Goal: Task Accomplishment & Management: Use online tool/utility

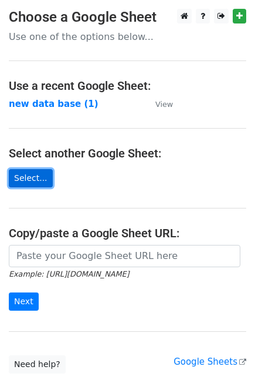
click at [30, 181] on link "Select..." at bounding box center [31, 178] width 44 height 18
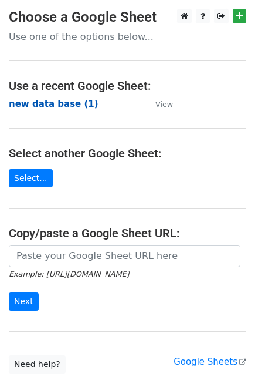
click at [40, 106] on strong "new data base (1)" at bounding box center [54, 104] width 90 height 11
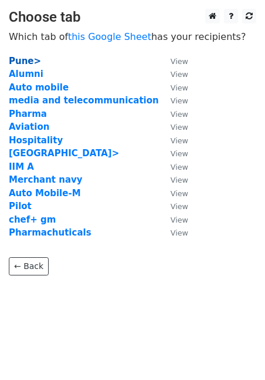
click at [23, 62] on strong "Pune>" at bounding box center [25, 61] width 32 height 11
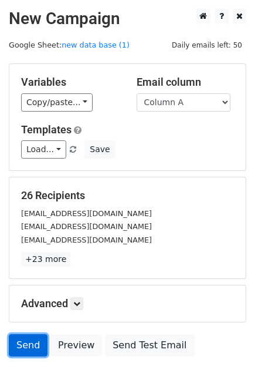
click at [23, 345] on link "Send" at bounding box center [28, 345] width 39 height 22
